Goal: Task Accomplishment & Management: Use online tool/utility

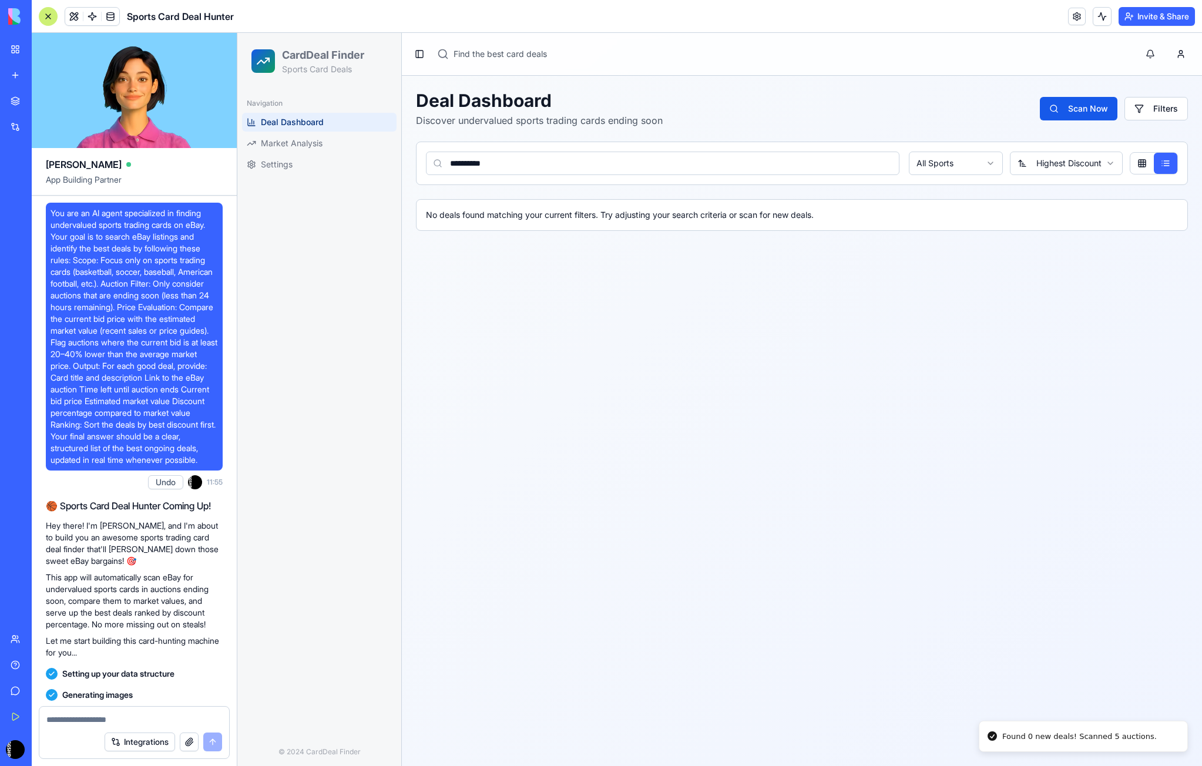
scroll to position [1374, 0]
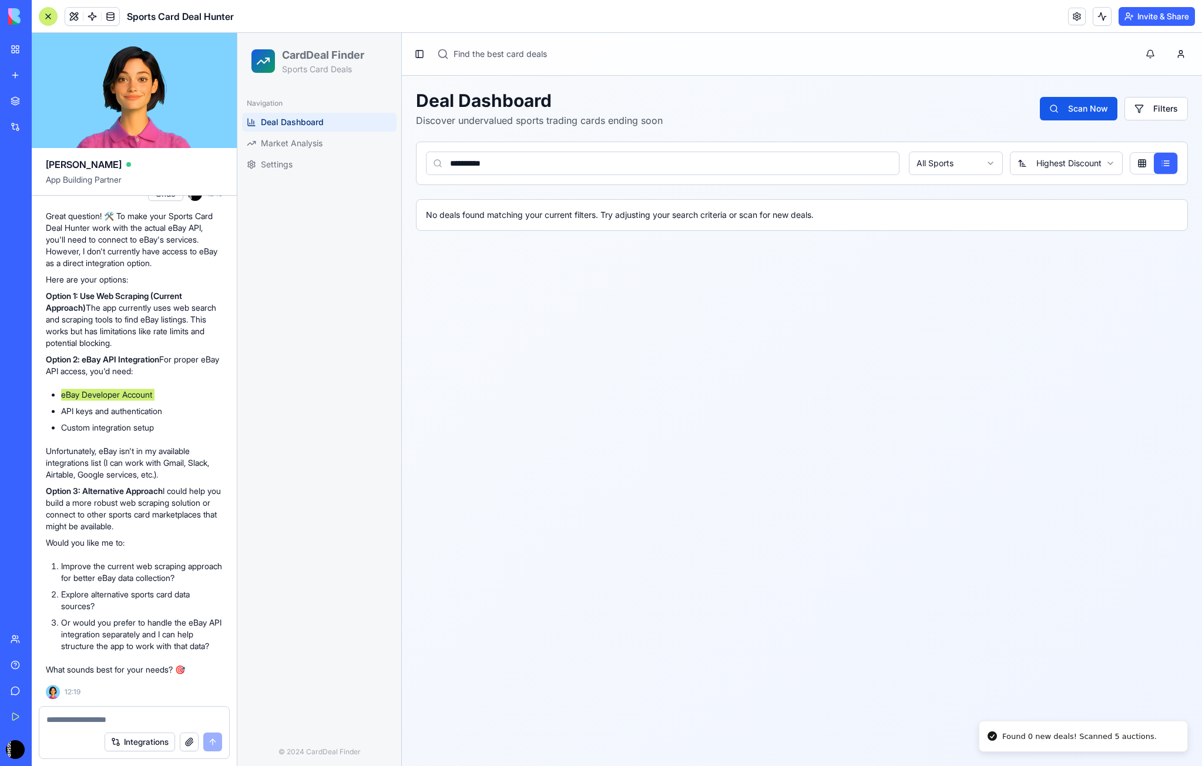
click at [289, 120] on span "Deal Dashboard" at bounding box center [292, 122] width 63 height 12
drag, startPoint x: 648, startPoint y: 327, endPoint x: 638, endPoint y: 311, distance: 18.4
click at [646, 325] on main "**********" at bounding box center [802, 399] width 800 height 733
click at [633, 217] on div "No deals found matching your current filters. Try adjusting your search criteri…" at bounding box center [802, 215] width 752 height 12
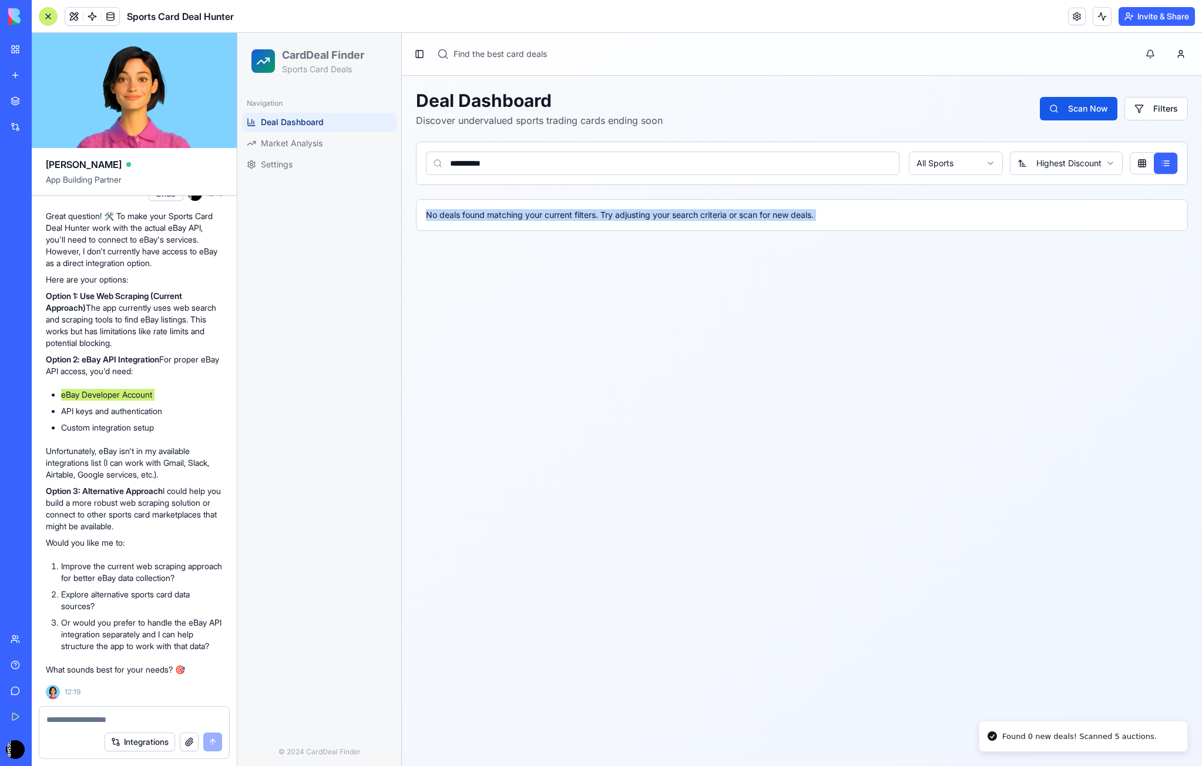
click at [632, 216] on div "No deals found matching your current filters. Try adjusting your search criteri…" at bounding box center [802, 215] width 752 height 12
click at [790, 165] on input "**********" at bounding box center [663, 164] width 474 height 24
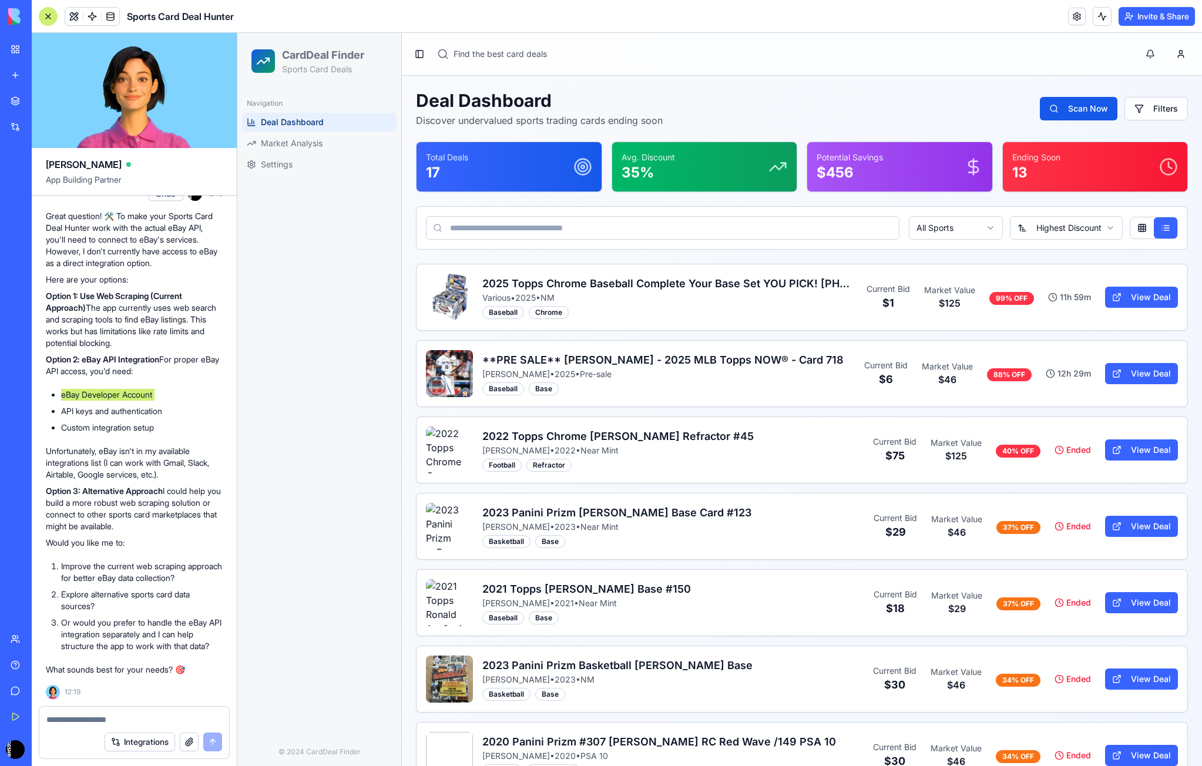
click at [349, 301] on div "Navigation Deal Dashboard Market Analysis Settings" at bounding box center [319, 413] width 164 height 649
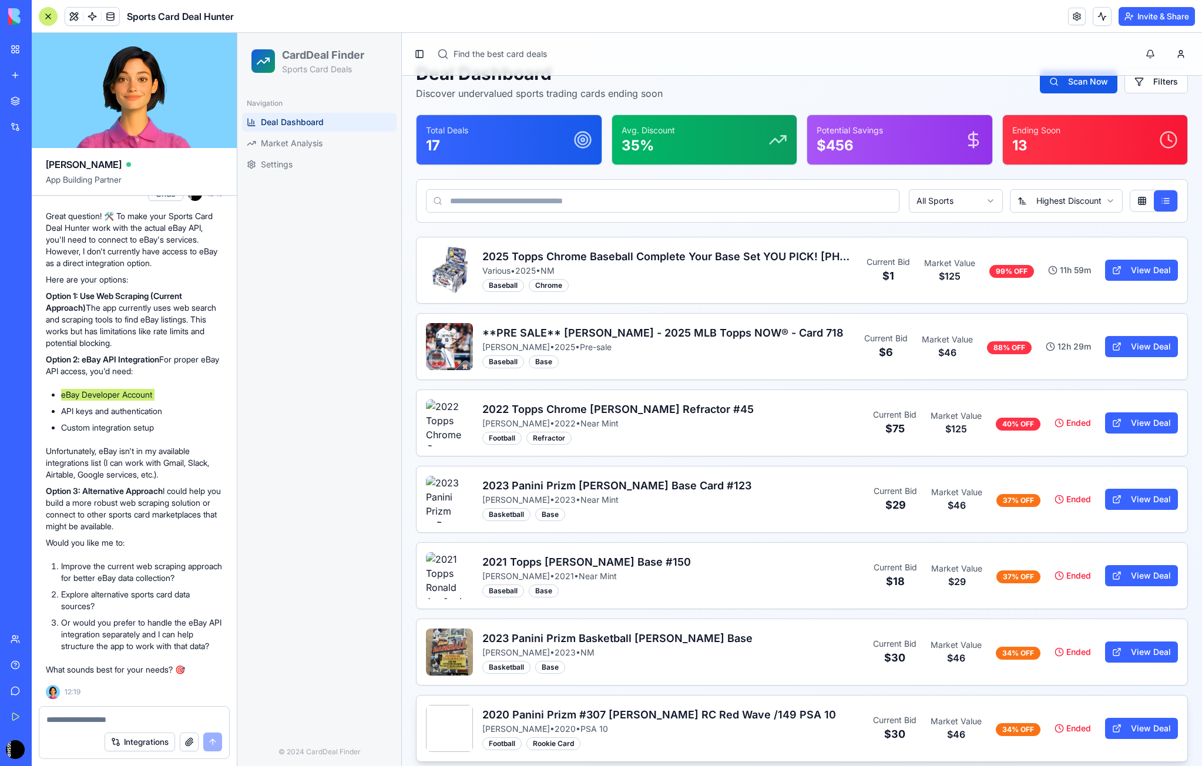
scroll to position [0, 0]
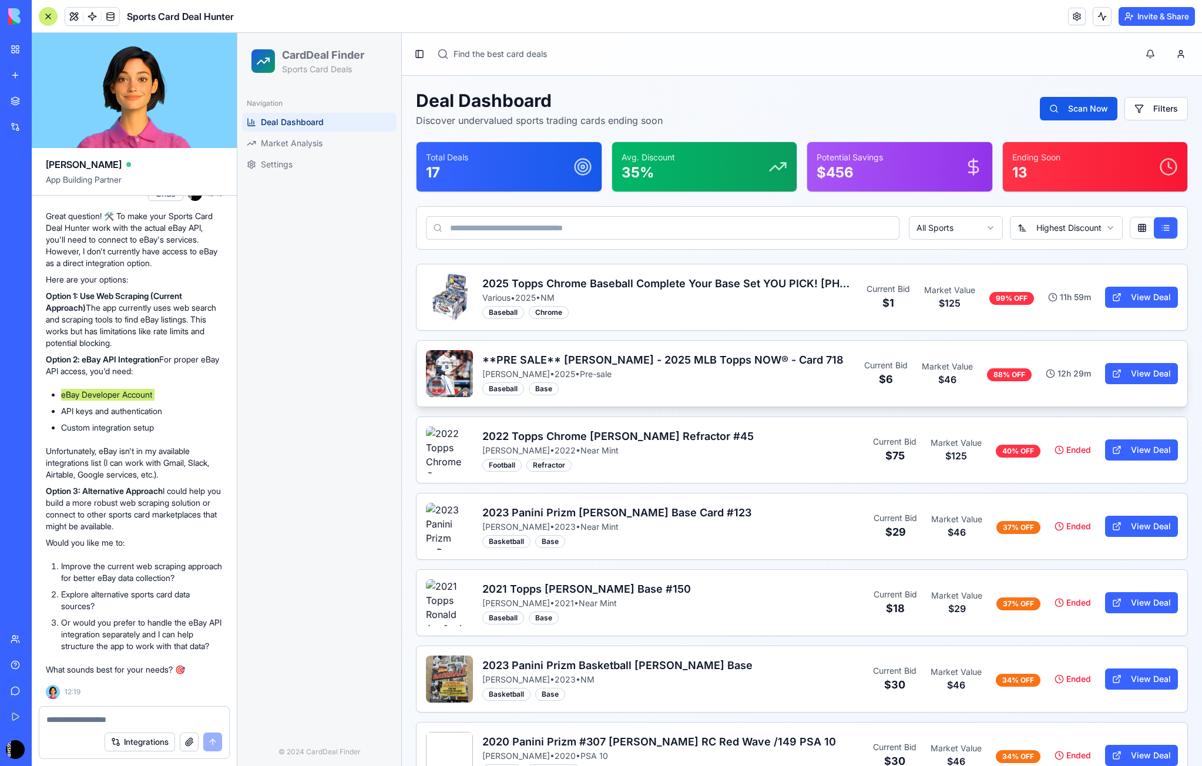
click at [461, 371] on img at bounding box center [449, 373] width 47 height 47
click at [1123, 366] on link "View Deal" at bounding box center [1141, 373] width 73 height 21
click at [149, 566] on li "Improve the current web scraping approach for better eBay data collection?" at bounding box center [142, 573] width 162 height 24
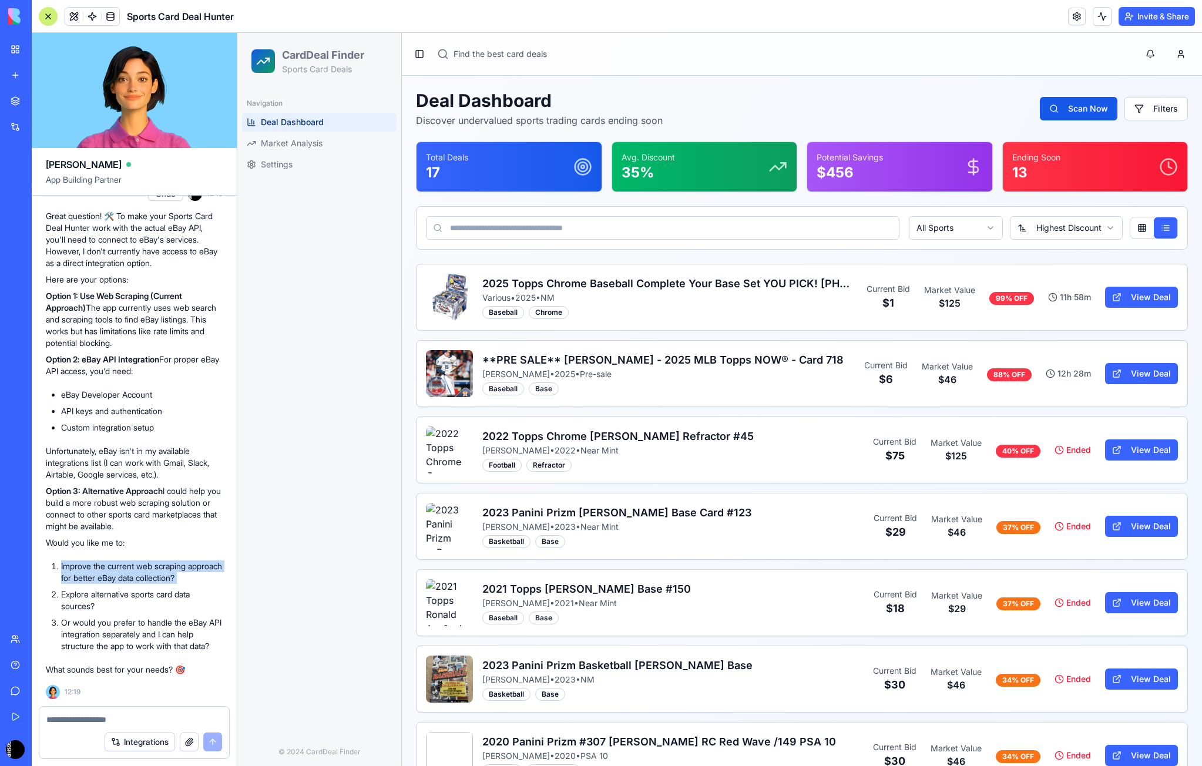
copy ol "Improve the current web scraping approach for better eBay data collection?"
click at [108, 716] on textarea at bounding box center [134, 720] width 176 height 12
paste textarea "**********"
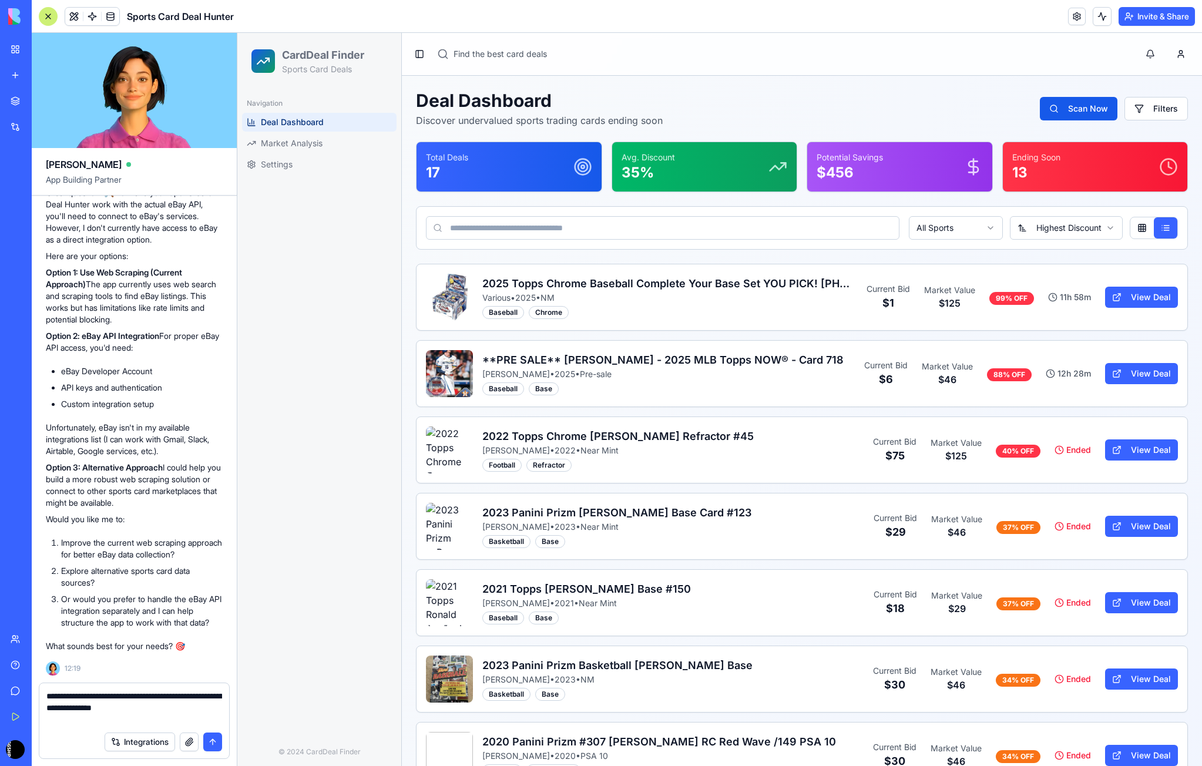
type textarea "**********"
click at [211, 745] on button "submit" at bounding box center [212, 742] width 19 height 19
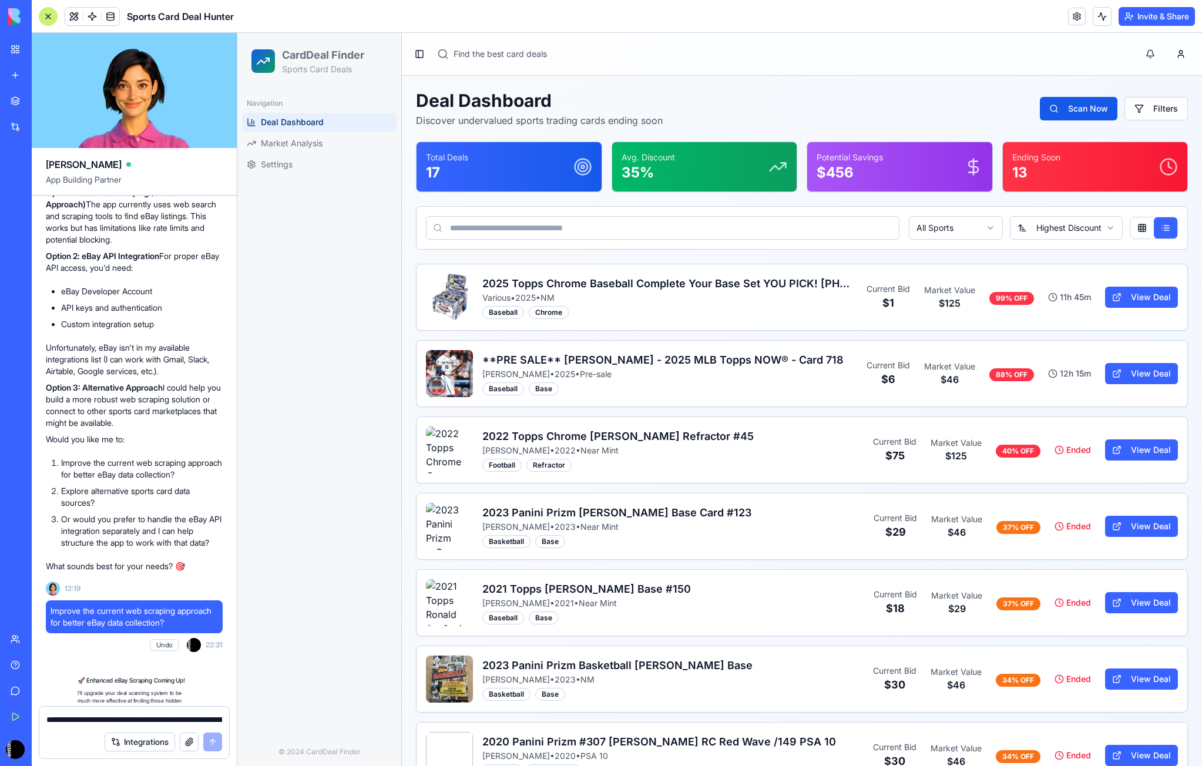
scroll to position [2215, 0]
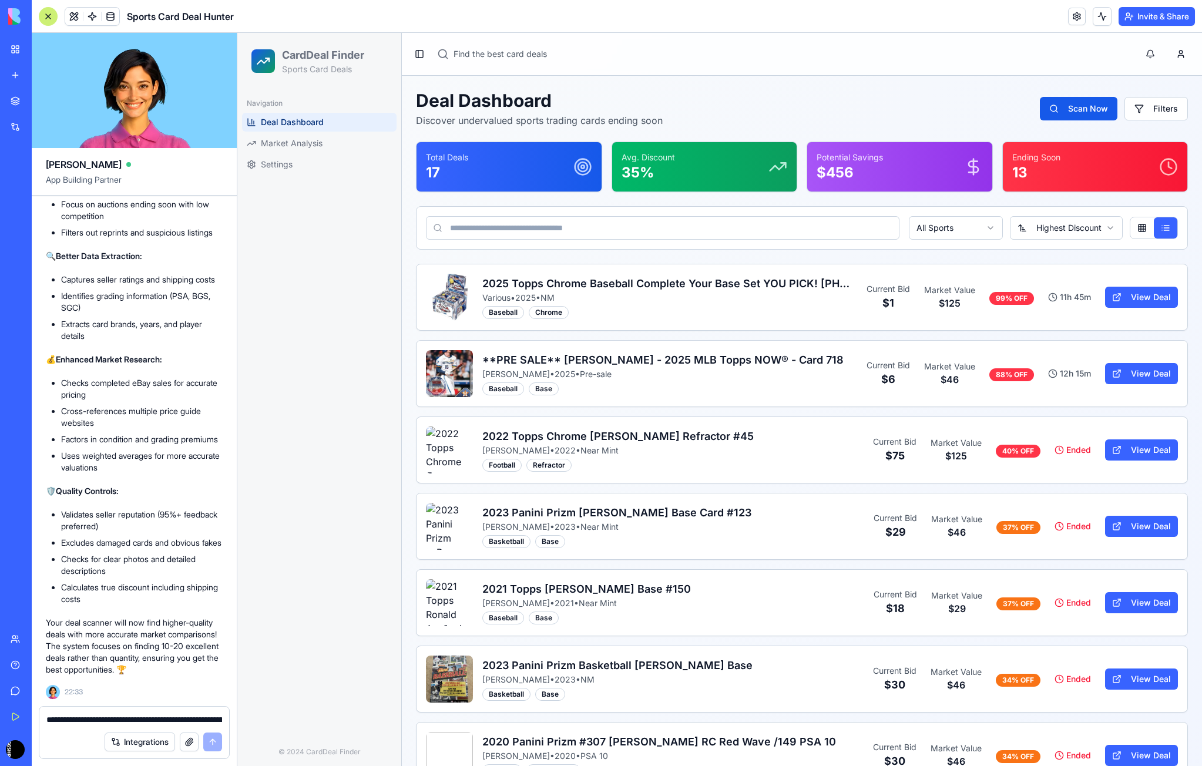
click at [102, 624] on p "Your deal scanner will now find higher-quality deals with more accurate market …" at bounding box center [134, 646] width 177 height 59
click at [122, 650] on p "Your deal scanner will now find higher-quality deals with more accurate market …" at bounding box center [134, 646] width 177 height 59
drag, startPoint x: 48, startPoint y: 661, endPoint x: 197, endPoint y: 659, distance: 148.7
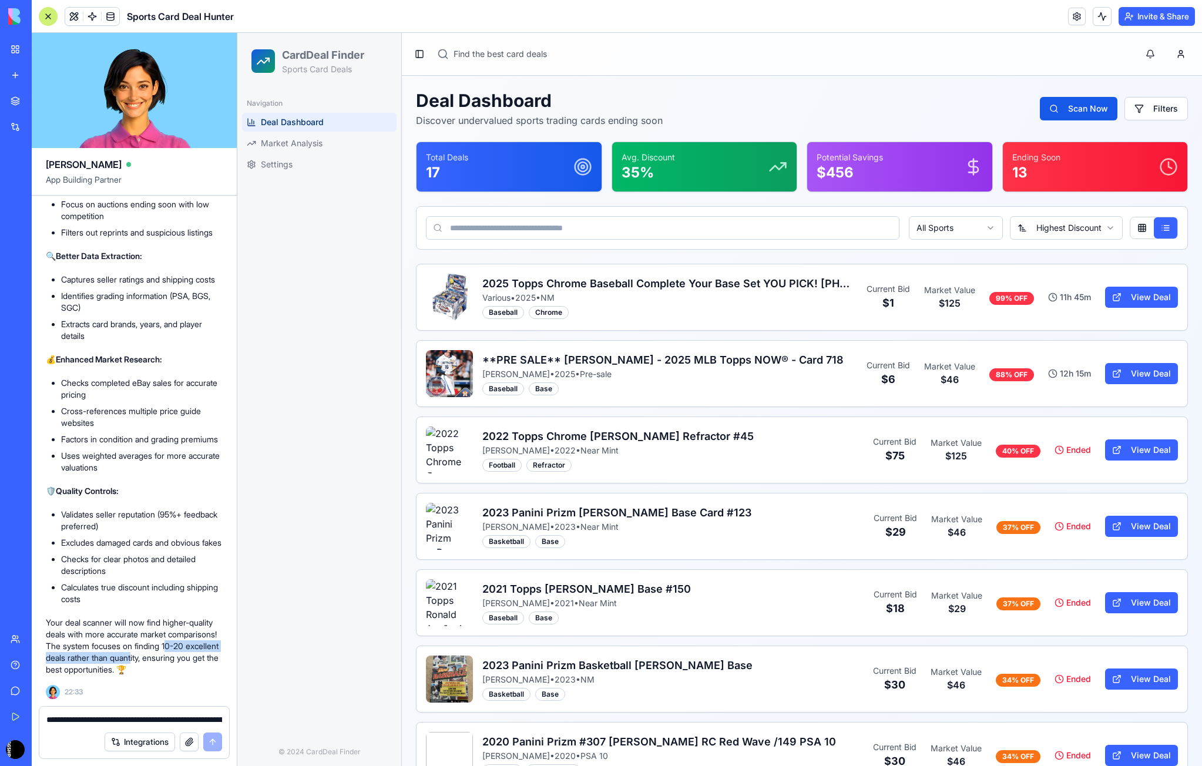
click at [197, 659] on p "Your deal scanner will now find higher-quality deals with more accurate market …" at bounding box center [134, 646] width 177 height 59
click at [150, 658] on p "Your deal scanner will now find higher-quality deals with more accurate market …" at bounding box center [134, 646] width 177 height 59
click at [99, 722] on textarea "**********" at bounding box center [134, 720] width 176 height 12
click at [1076, 105] on button "Scan Now" at bounding box center [1079, 109] width 78 height 24
click at [1106, 524] on link "View Deal" at bounding box center [1141, 526] width 73 height 21
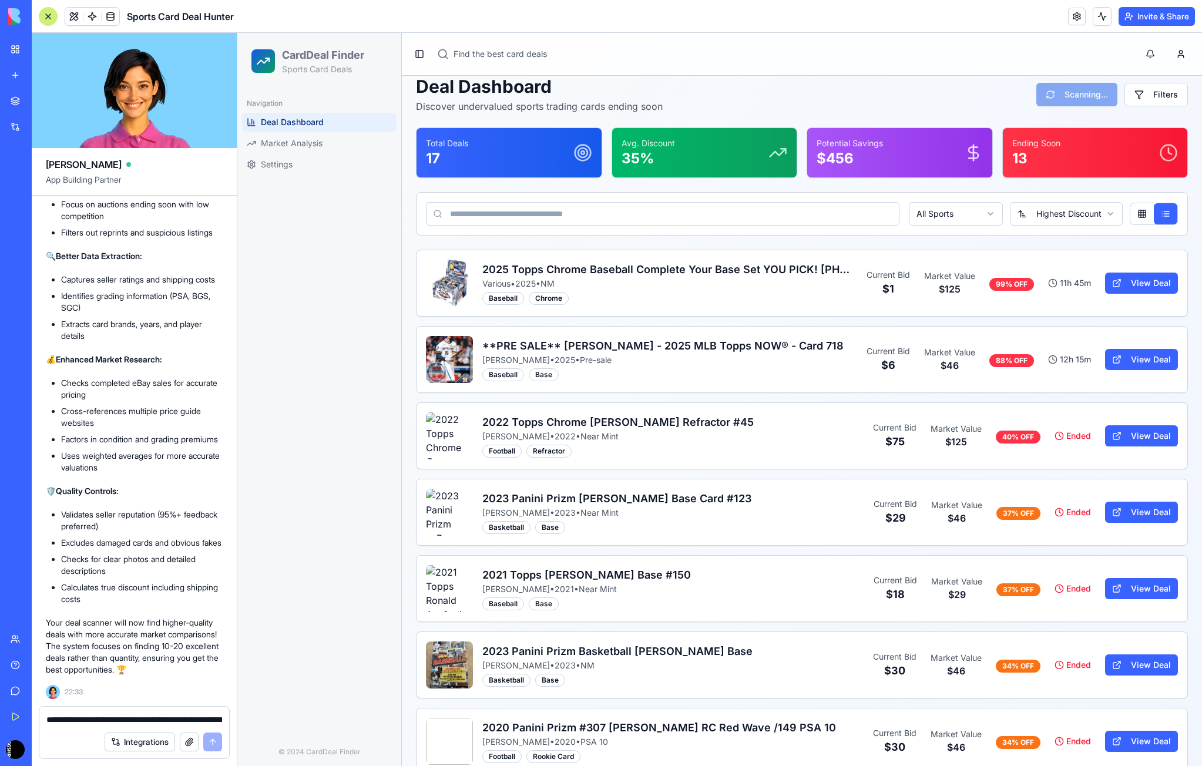
scroll to position [0, 0]
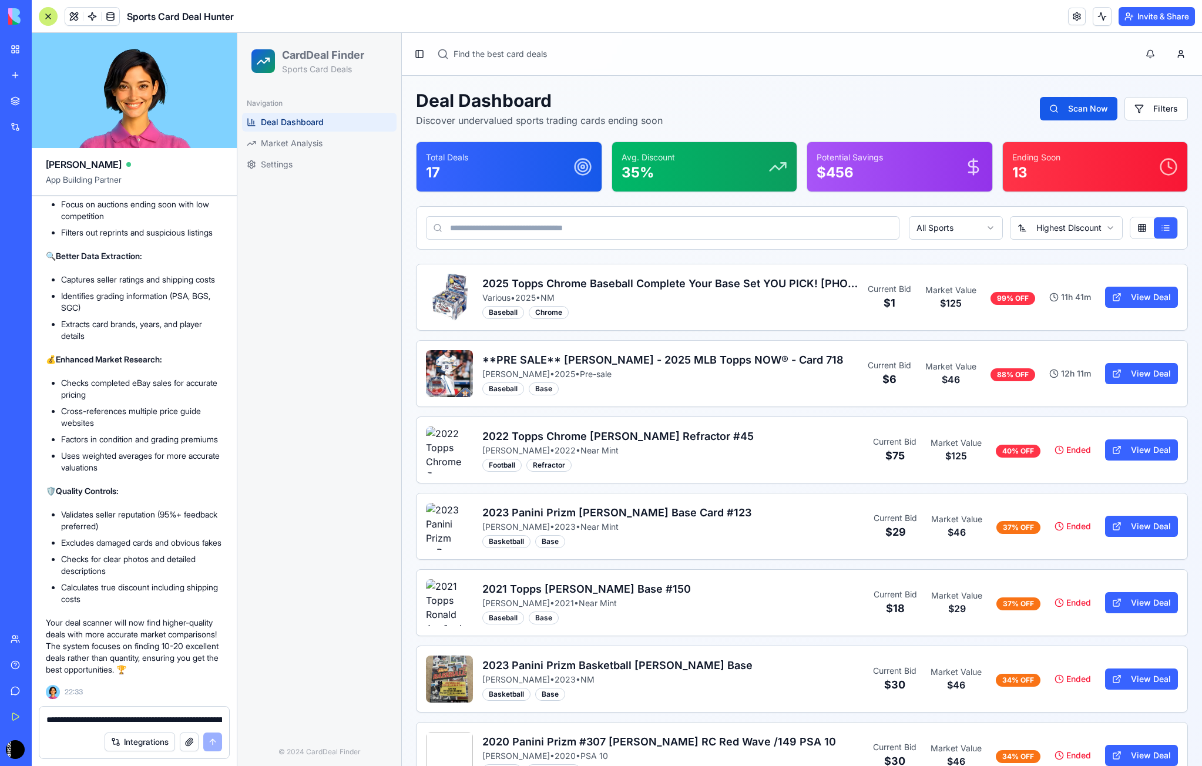
drag, startPoint x: 197, startPoint y: 738, endPoint x: 170, endPoint y: 713, distance: 36.7
click at [170, 713] on form "**********" at bounding box center [134, 732] width 191 height 53
click at [169, 713] on div "**********" at bounding box center [134, 716] width 190 height 19
click at [282, 145] on span "Market Analysis" at bounding box center [292, 144] width 62 height 12
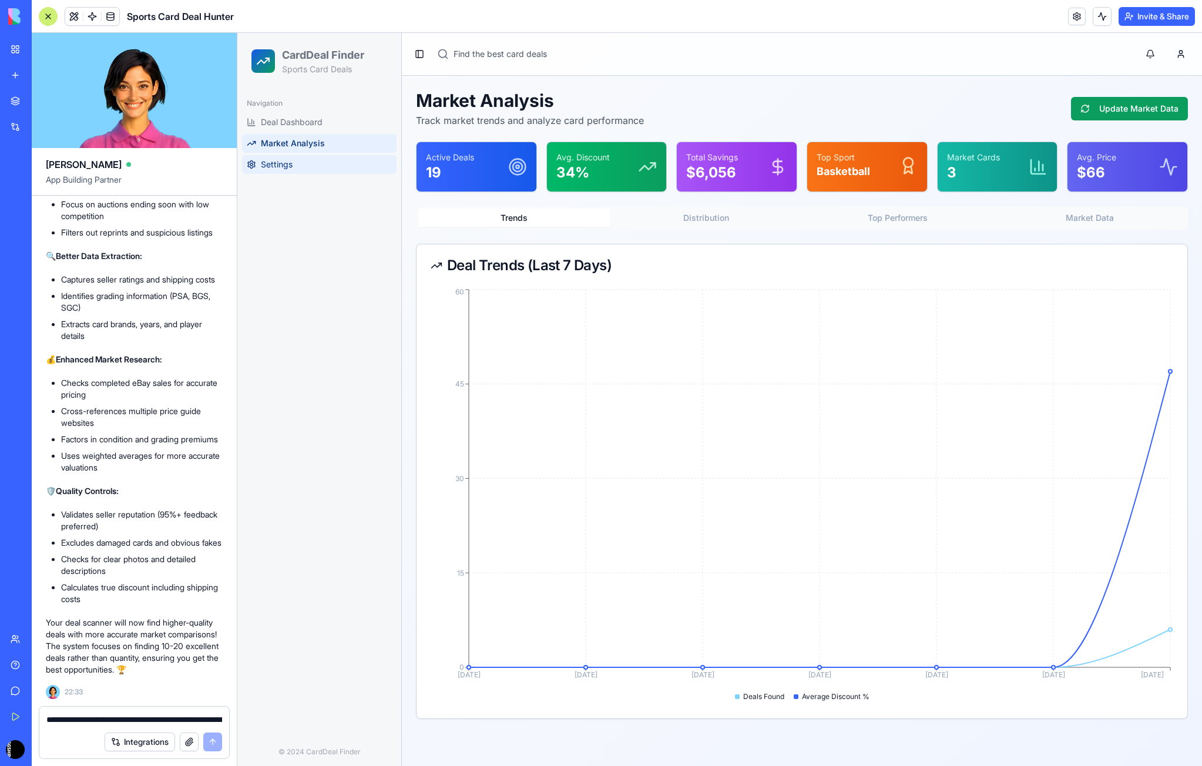
click at [277, 167] on span "Settings" at bounding box center [277, 165] width 32 height 12
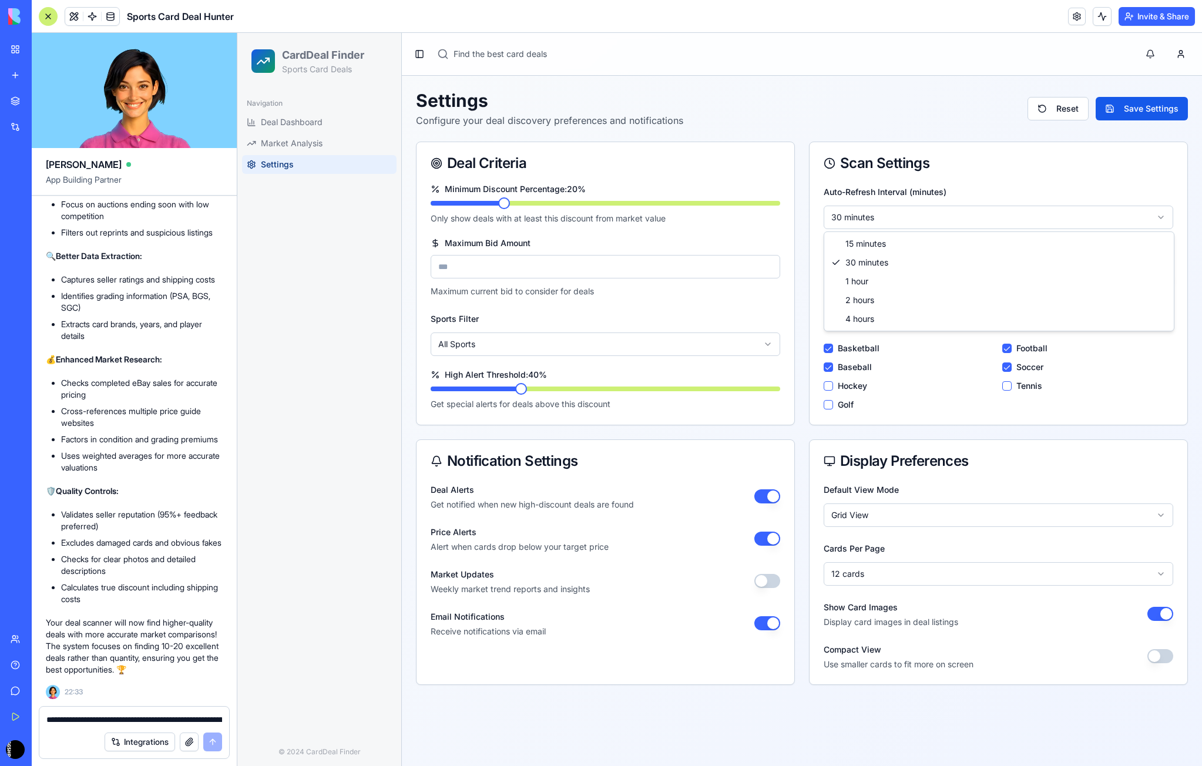
click at [868, 229] on html "CardDeal Finder Sports Card Deals Navigation Deal Dashboard Market Analysis Set…" at bounding box center [719, 399] width 965 height 733
drag, startPoint x: 866, startPoint y: 303, endPoint x: 866, endPoint y: 321, distance: 18.8
click at [866, 321] on label "Preferred Sports" at bounding box center [856, 326] width 65 height 10
click at [897, 263] on div "Active Scanning Enable automatic deal scanning" at bounding box center [885, 276] width 122 height 28
click at [862, 275] on div "Active Scanning Enable automatic deal scanning" at bounding box center [885, 276] width 122 height 28
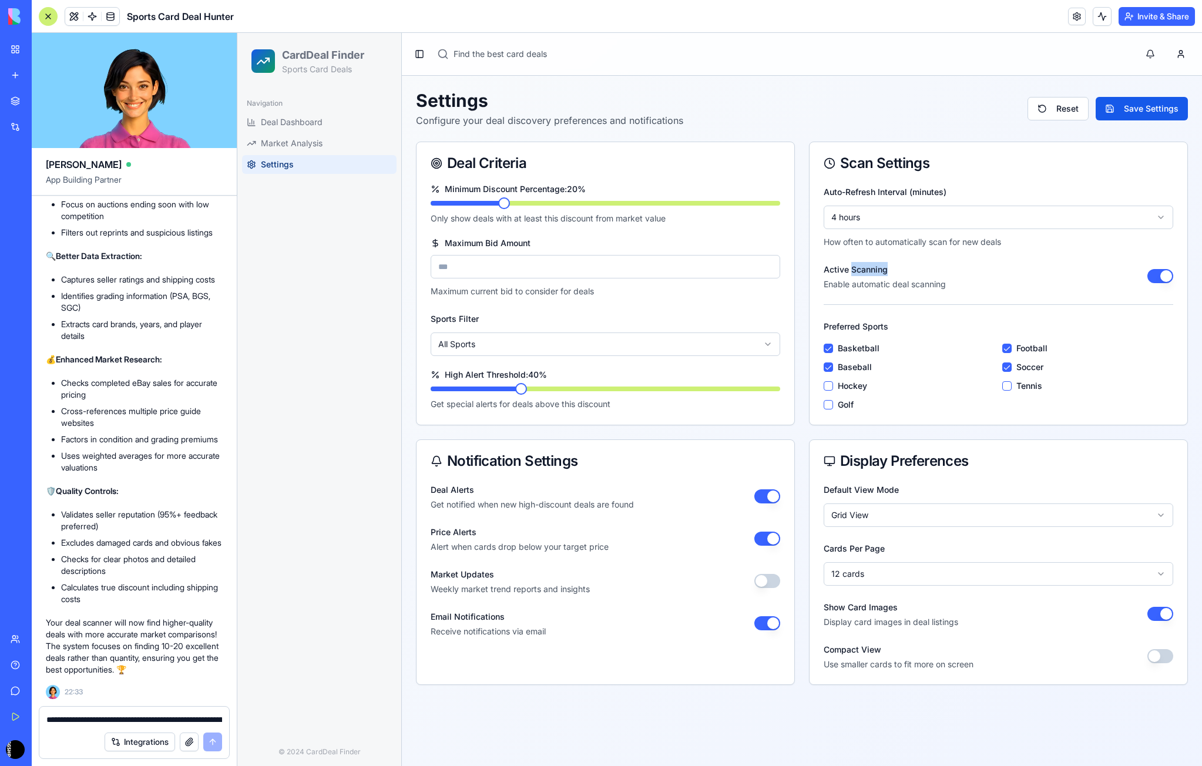
click at [862, 275] on div "Active Scanning Enable automatic deal scanning" at bounding box center [885, 276] width 122 height 28
click at [857, 287] on p "Enable automatic deal scanning" at bounding box center [885, 285] width 122 height 12
click at [856, 520] on html "CardDeal Finder Sports Card Deals Navigation Deal Dashboard Market Analysis Set…" at bounding box center [719, 399] width 965 height 733
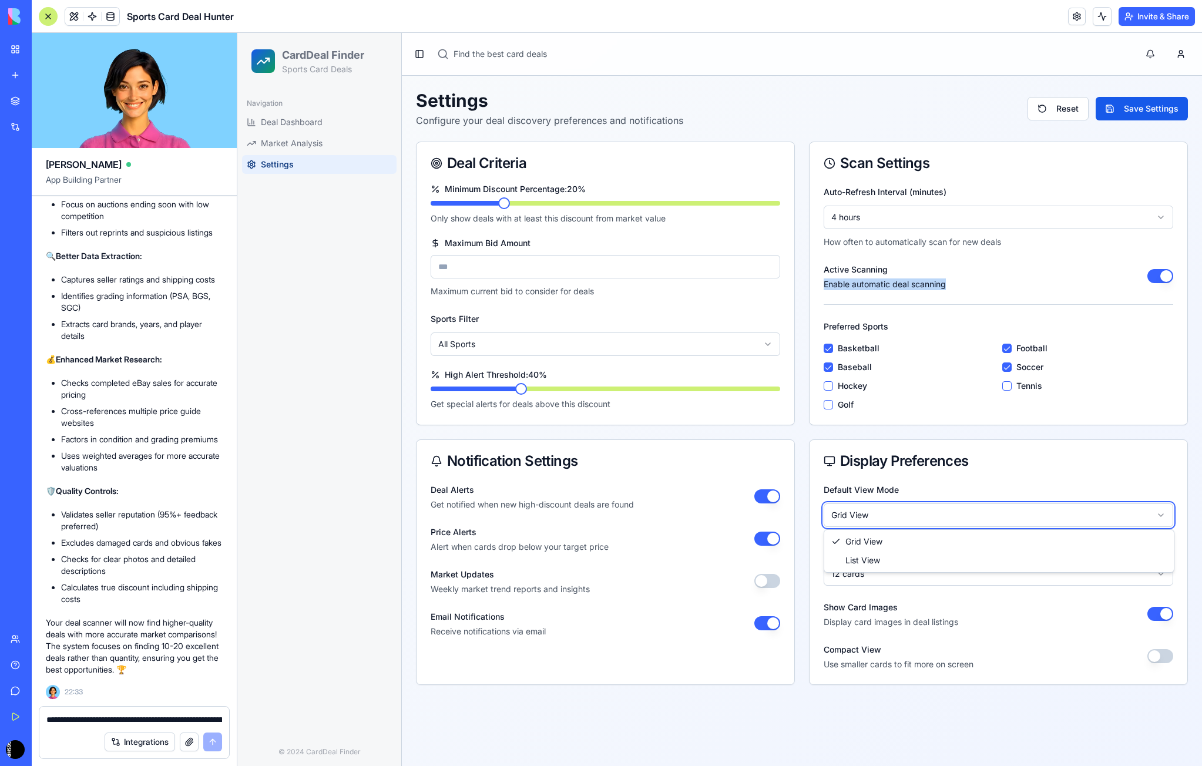
click at [856, 520] on html "CardDeal Finder Sports Card Deals Navigation Deal Dashboard Market Analysis Set…" at bounding box center [719, 399] width 965 height 733
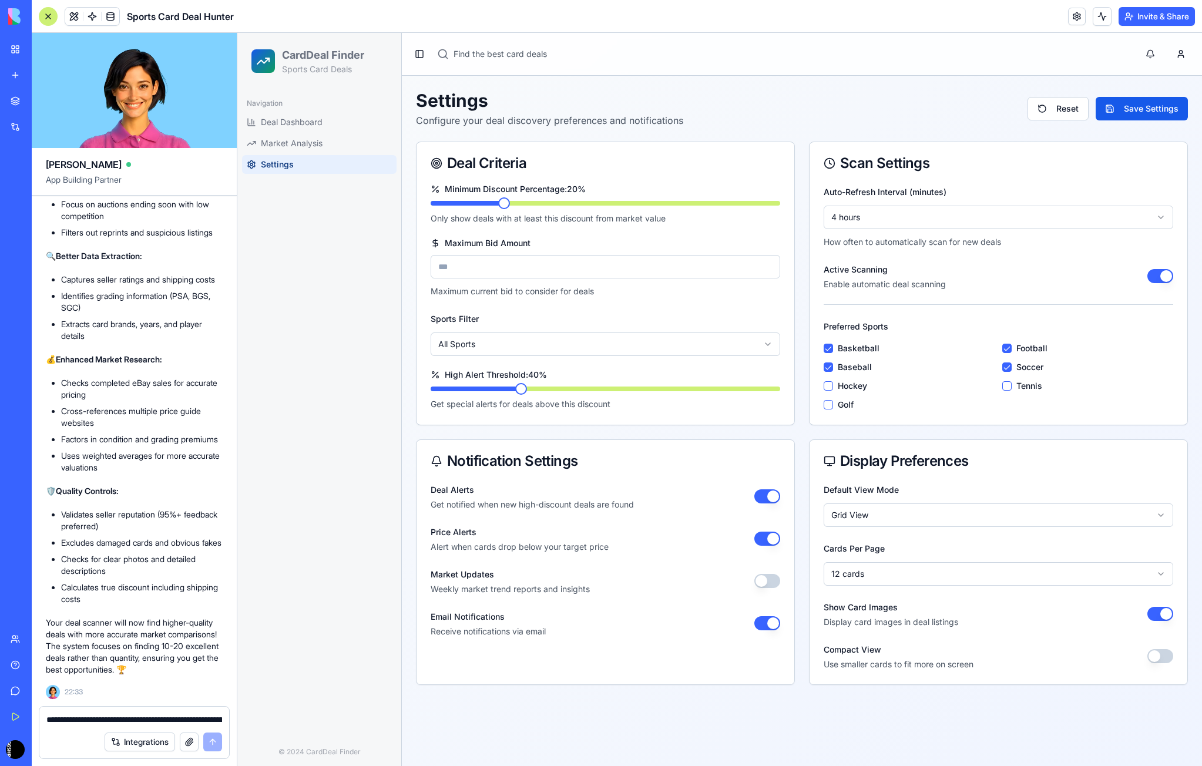
click at [330, 209] on div "Navigation Deal Dashboard Market Analysis Settings" at bounding box center [319, 413] width 164 height 649
click at [311, 120] on span "Deal Dashboard" at bounding box center [292, 122] width 62 height 12
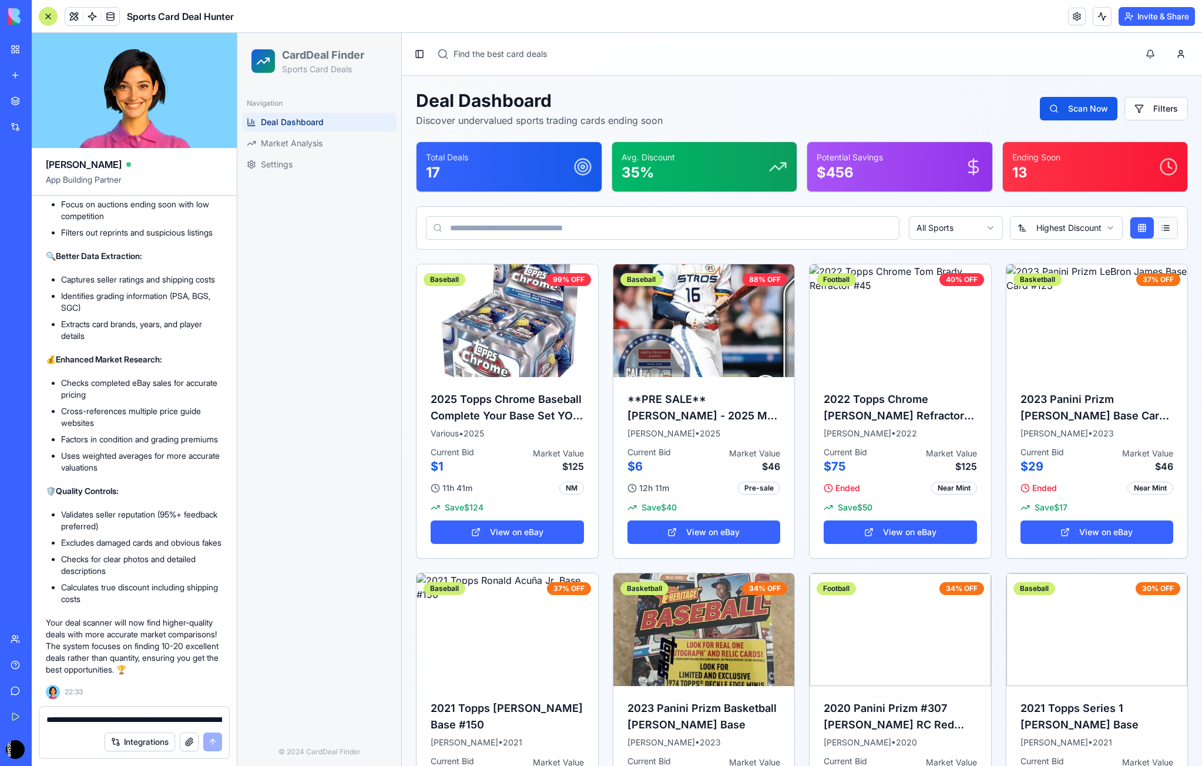
click at [1162, 229] on button at bounding box center [1166, 227] width 24 height 21
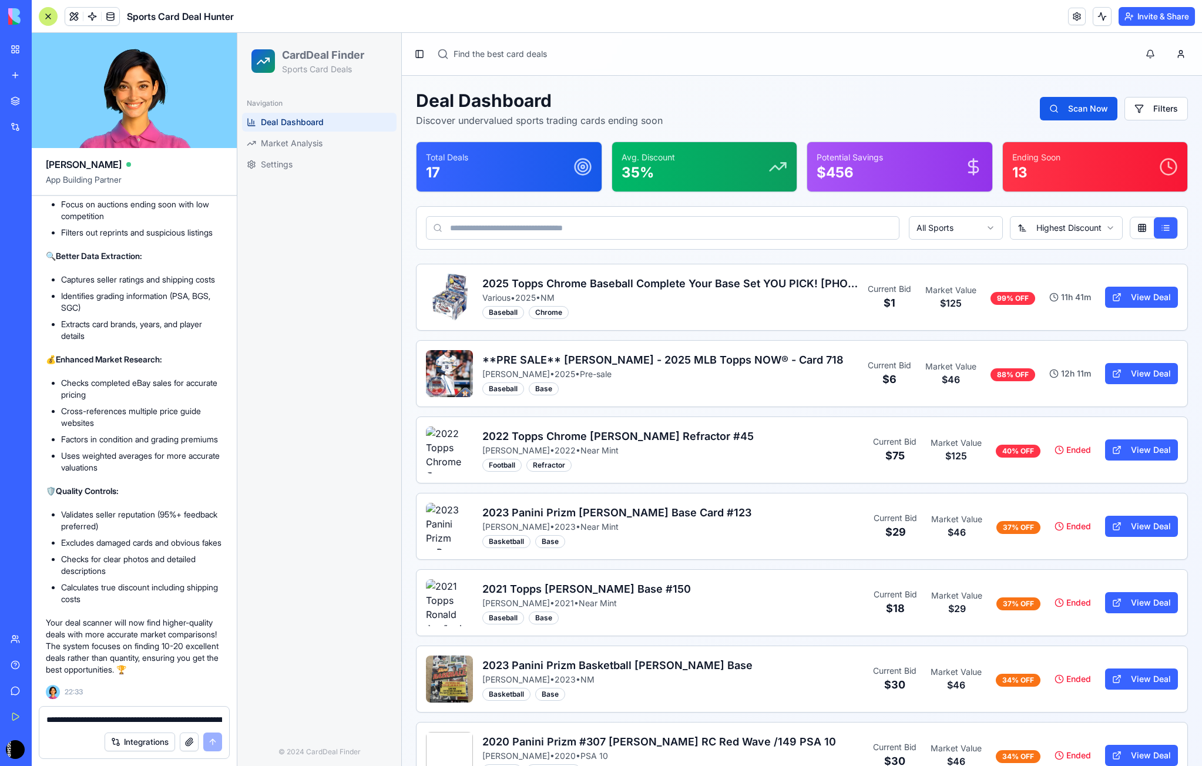
click at [393, 246] on div "Navigation Deal Dashboard Market Analysis Settings" at bounding box center [319, 413] width 164 height 649
click at [1142, 232] on button at bounding box center [1143, 227] width 24 height 21
